Goal: Use online tool/utility: Utilize a website feature to perform a specific function

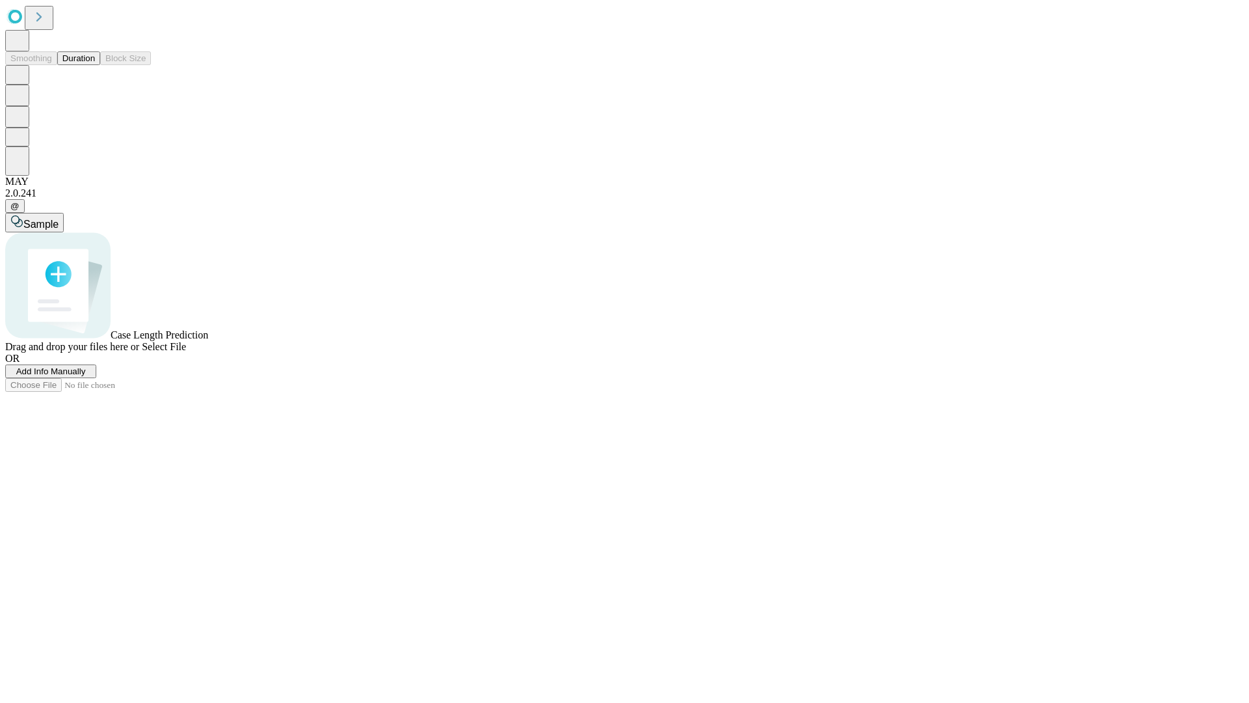
click at [86, 376] on span "Add Info Manually" at bounding box center [51, 371] width 70 height 10
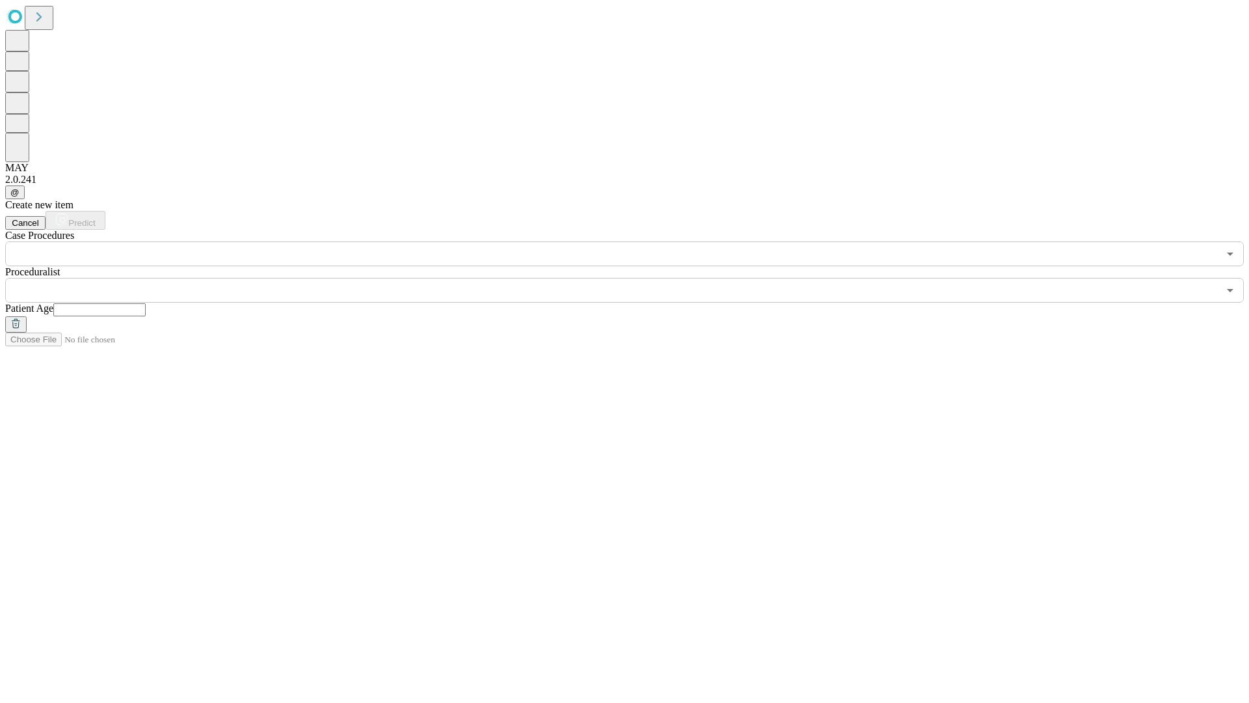
click at [146, 303] on input "text" at bounding box center [99, 309] width 92 height 13
type input "**"
click at [634, 278] on input "text" at bounding box center [612, 290] width 1214 height 25
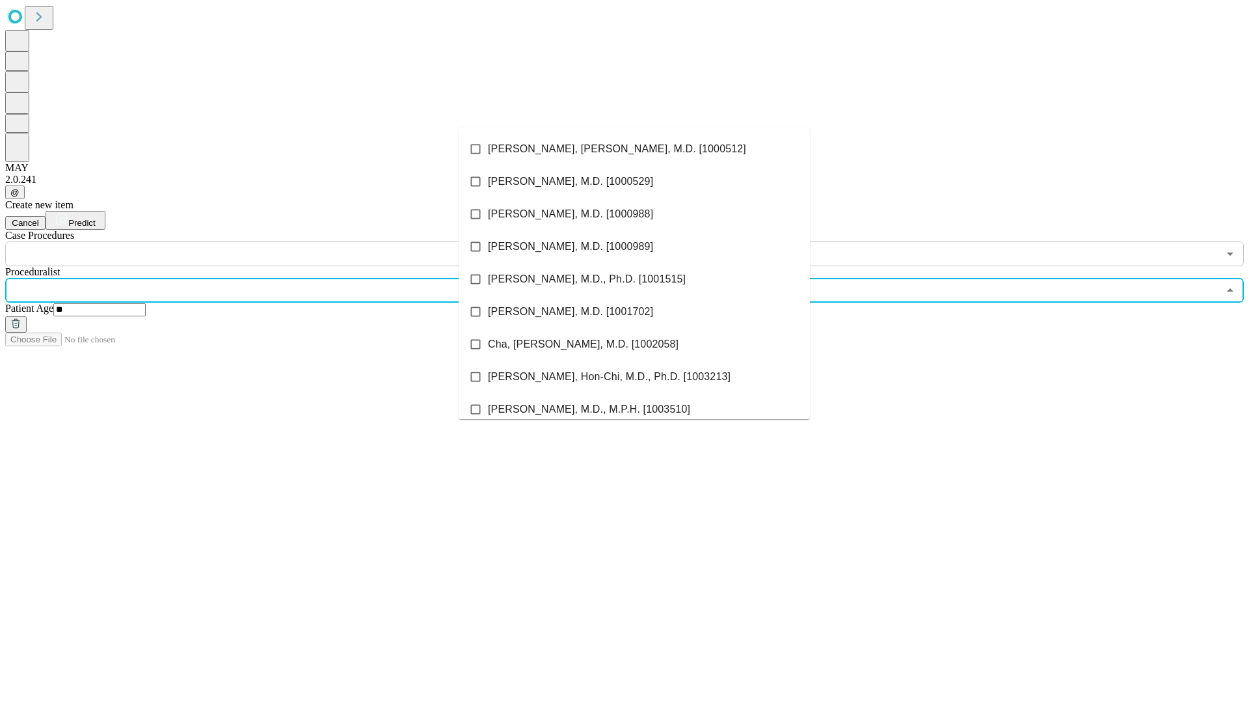
click at [634, 149] on li "[PERSON_NAME], [PERSON_NAME], M.D. [1000512]" at bounding box center [634, 149] width 351 height 33
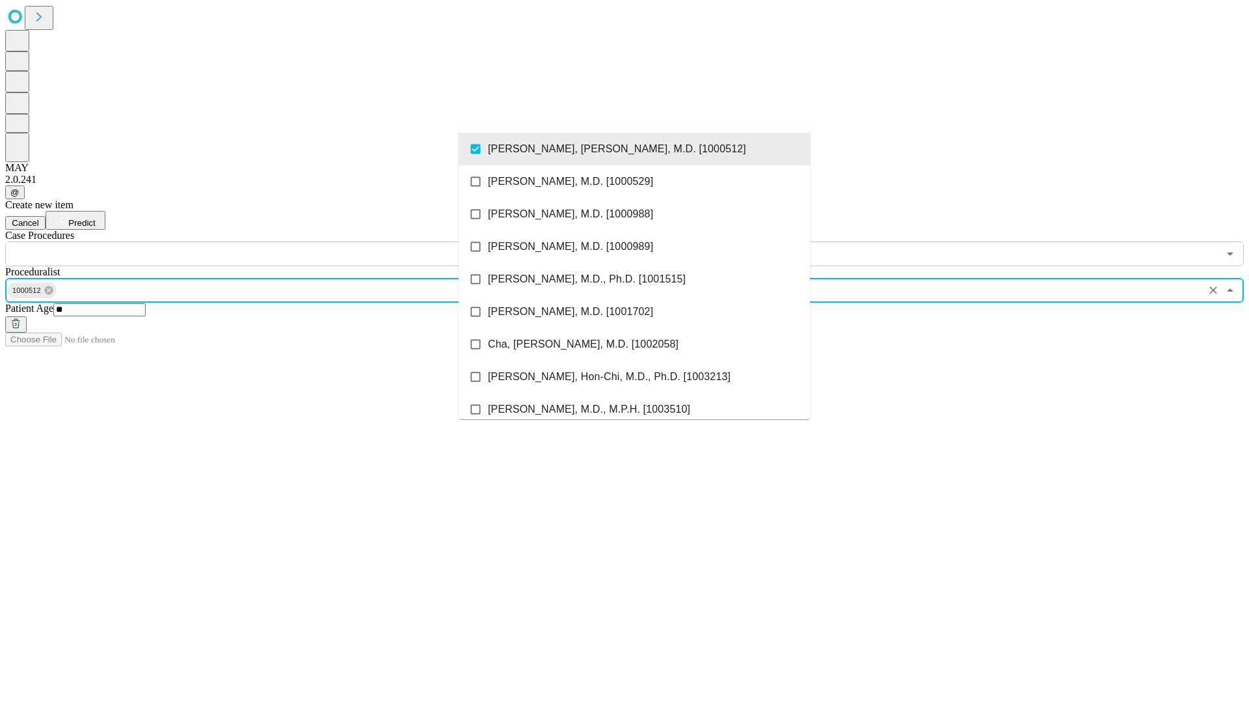
click at [273, 241] on input "text" at bounding box center [612, 253] width 1214 height 25
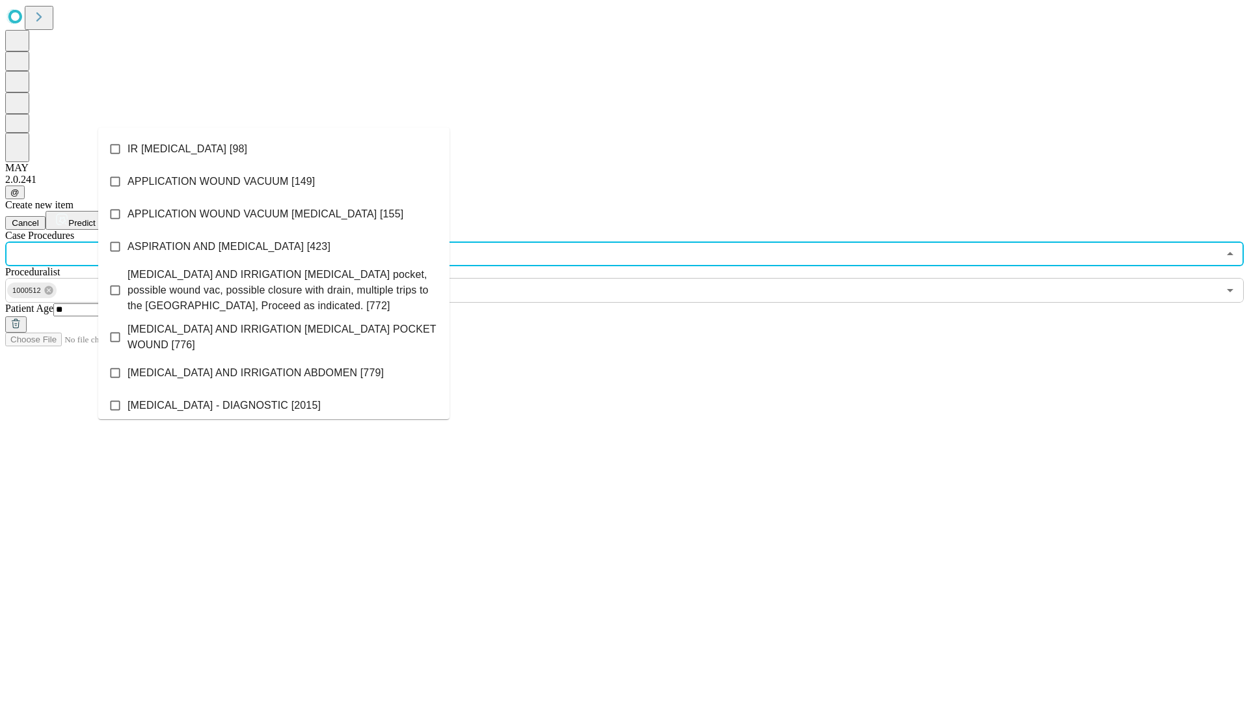
click at [274, 149] on li "IR [MEDICAL_DATA] [98]" at bounding box center [273, 149] width 351 height 33
click at [95, 218] on span "Predict" at bounding box center [81, 223] width 27 height 10
